Goal: Navigation & Orientation: Find specific page/section

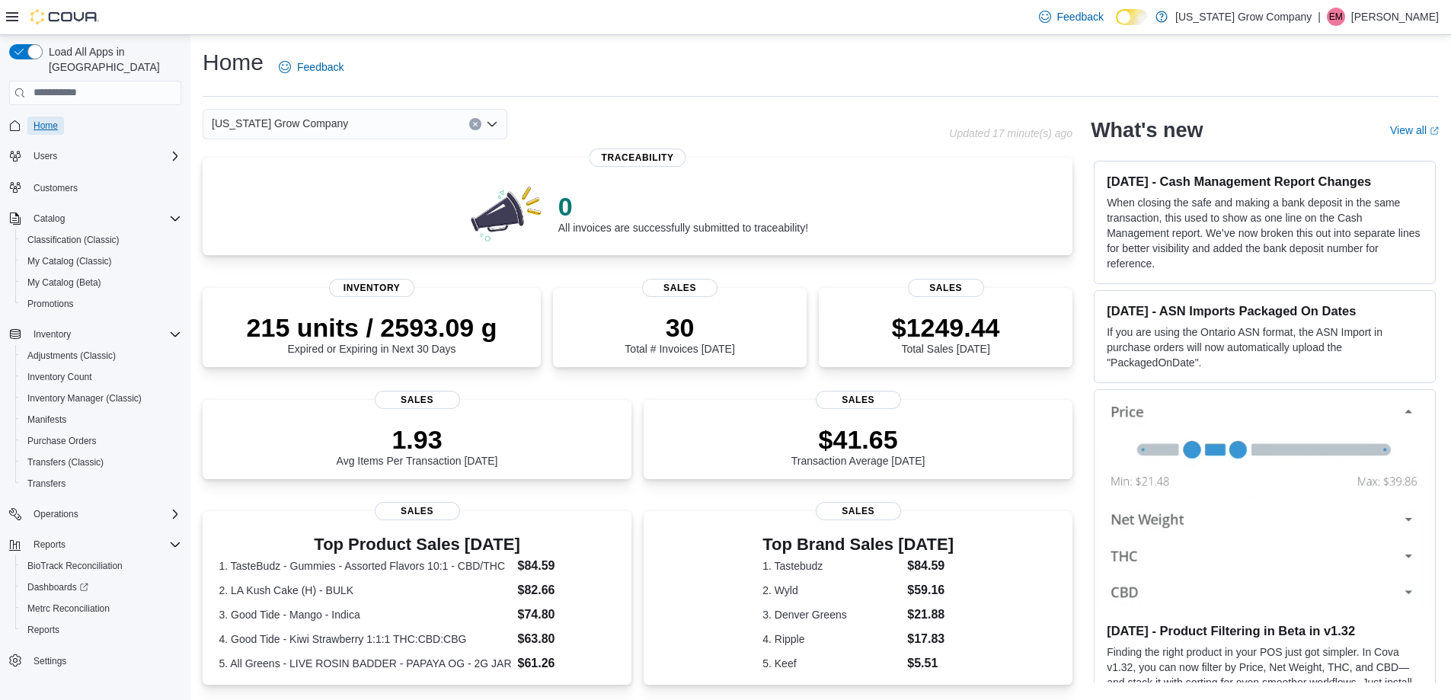
click at [41, 120] on span "Home" at bounding box center [46, 126] width 24 height 12
click at [643, 226] on div "0 All invoices are successfully submitted to traceability!" at bounding box center [683, 211] width 250 height 43
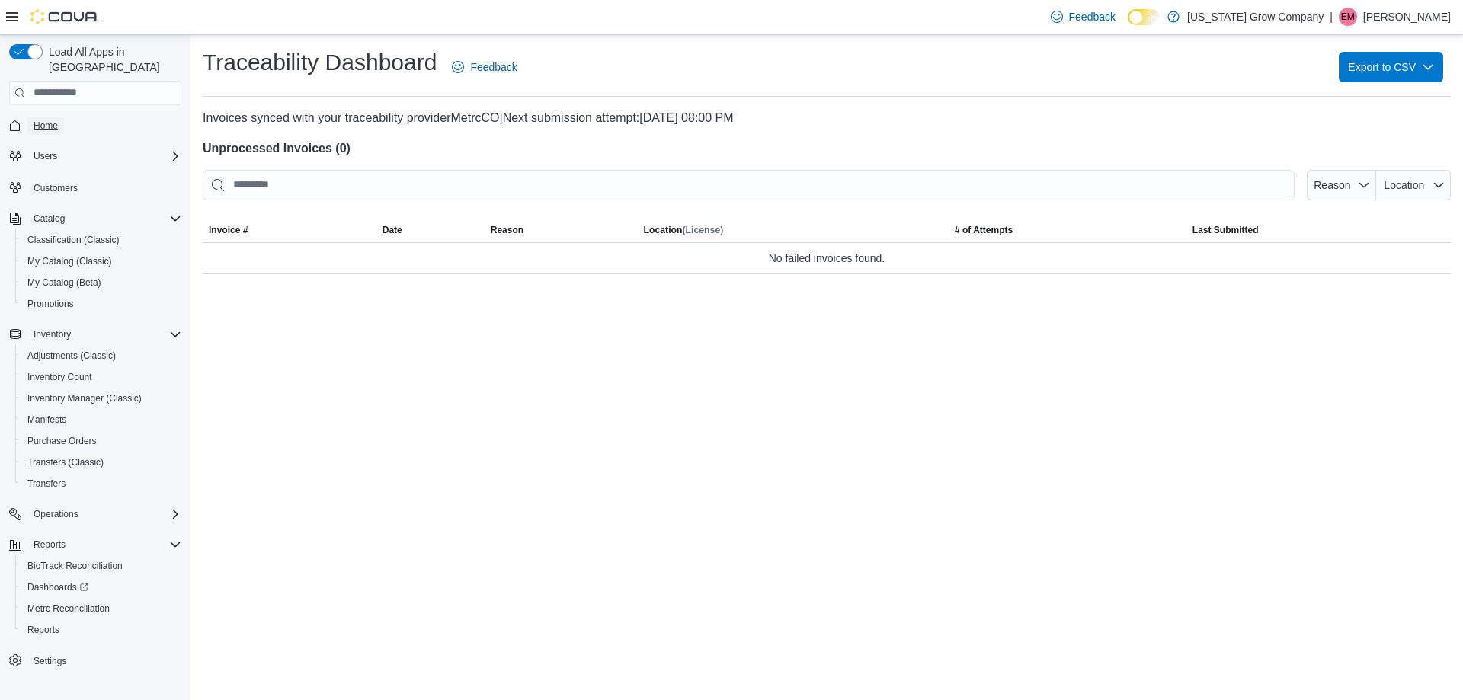
click at [52, 120] on span "Home" at bounding box center [46, 126] width 24 height 12
